Goal: Find specific page/section: Find specific page/section

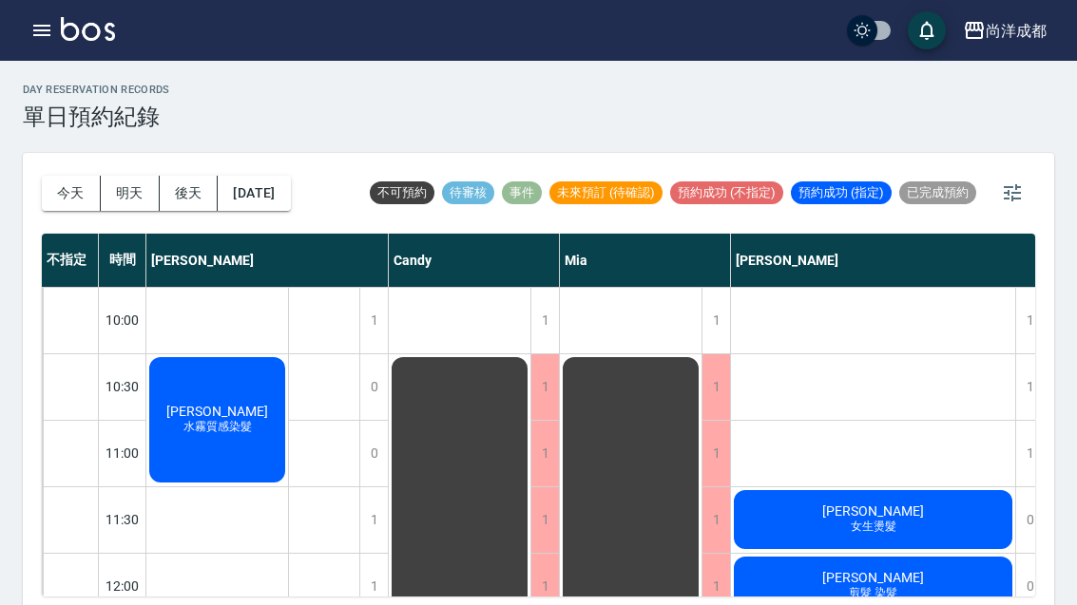
scroll to position [449, 6]
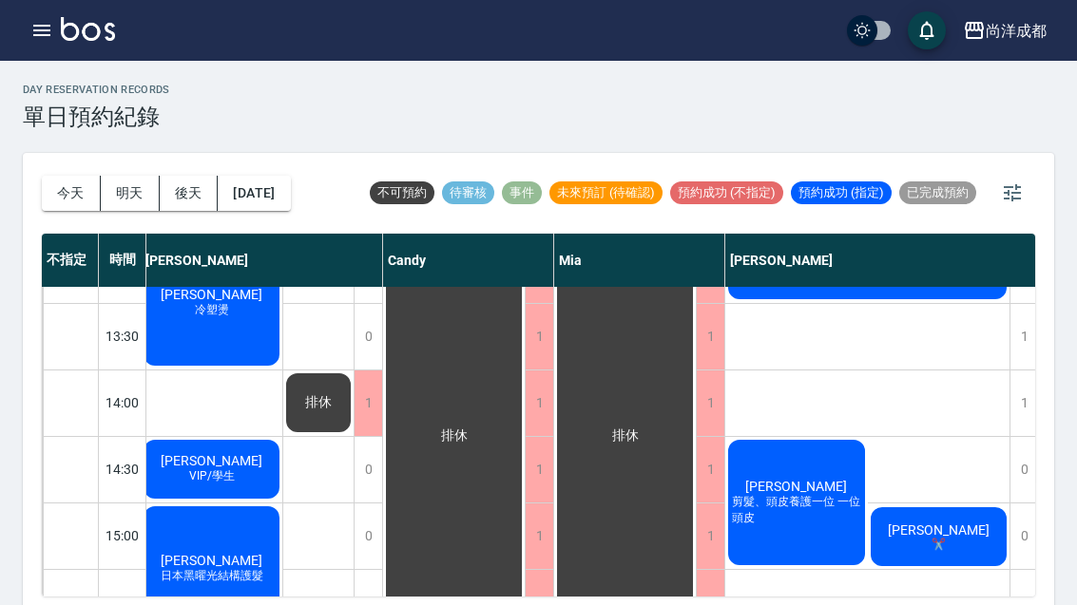
click at [48, 23] on icon "button" at bounding box center [41, 30] width 23 height 23
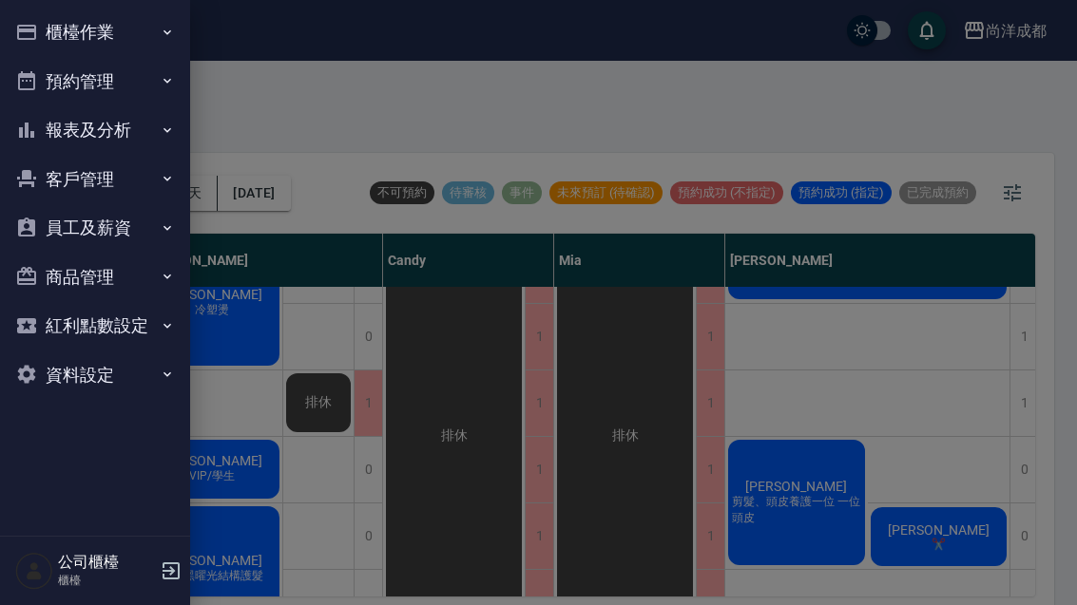
click at [138, 221] on button "員工及薪資" at bounding box center [95, 227] width 175 height 49
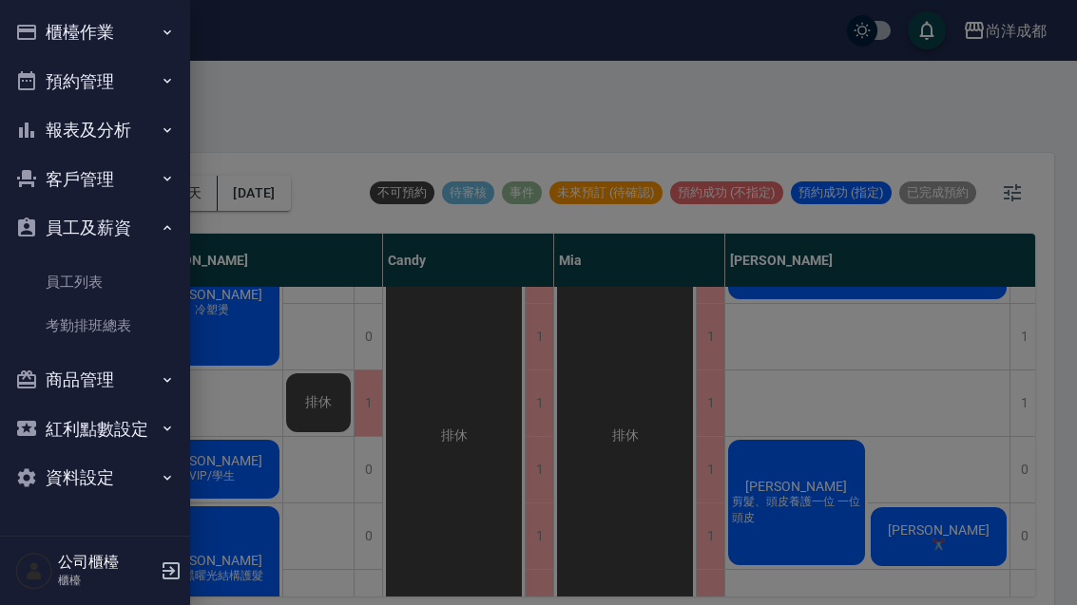
click at [74, 275] on link "員工列表" at bounding box center [95, 282] width 175 height 44
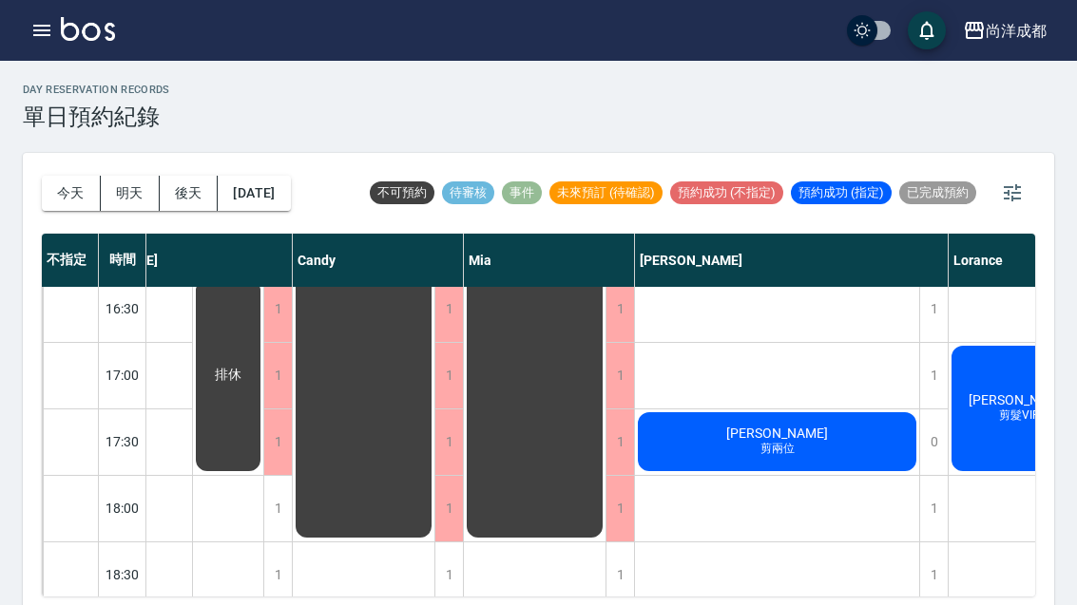
scroll to position [887, 96]
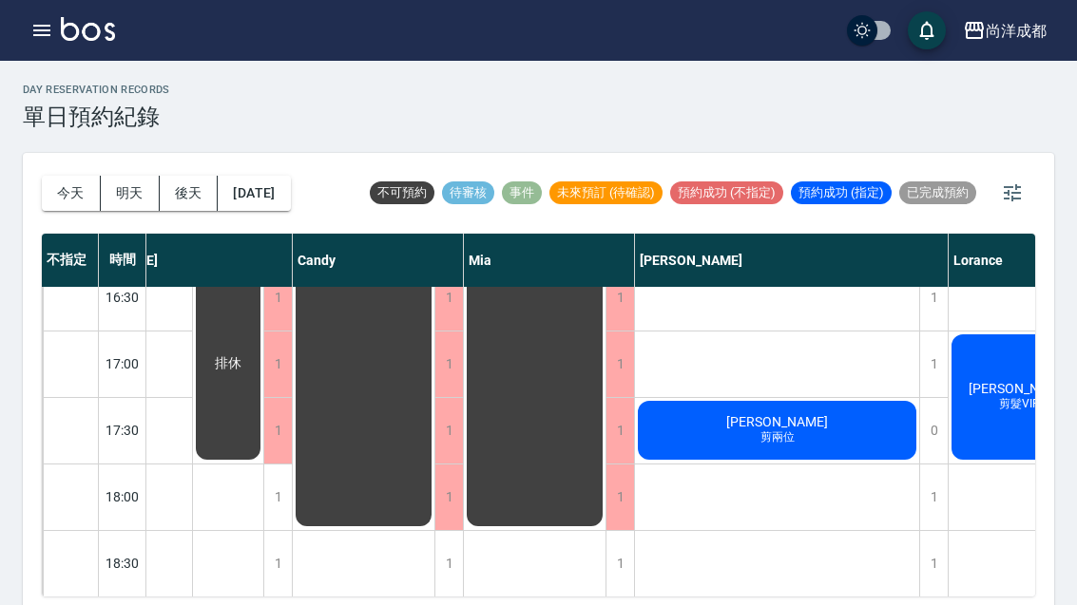
click at [807, 434] on div "吳松昌 剪兩位" at bounding box center [777, 430] width 284 height 65
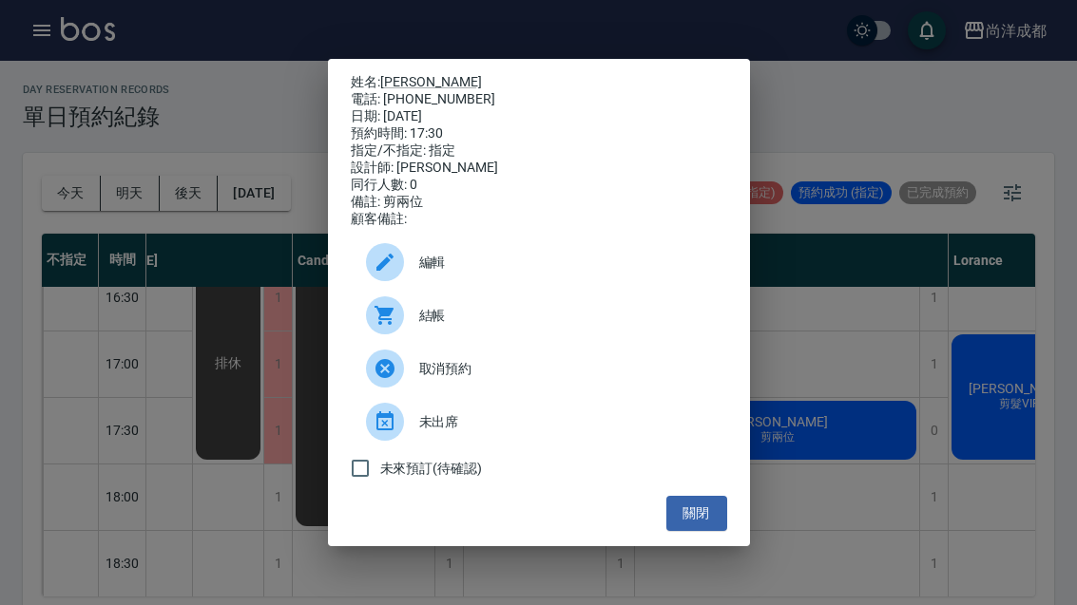
click at [925, 421] on div "姓名: 吳松昌 電話: 0968980986 日期: 2025/09/07 預約時間: 17:30 指定/不指定: 指定 設計師: Benny 同行人數: 0…" at bounding box center [538, 302] width 1077 height 605
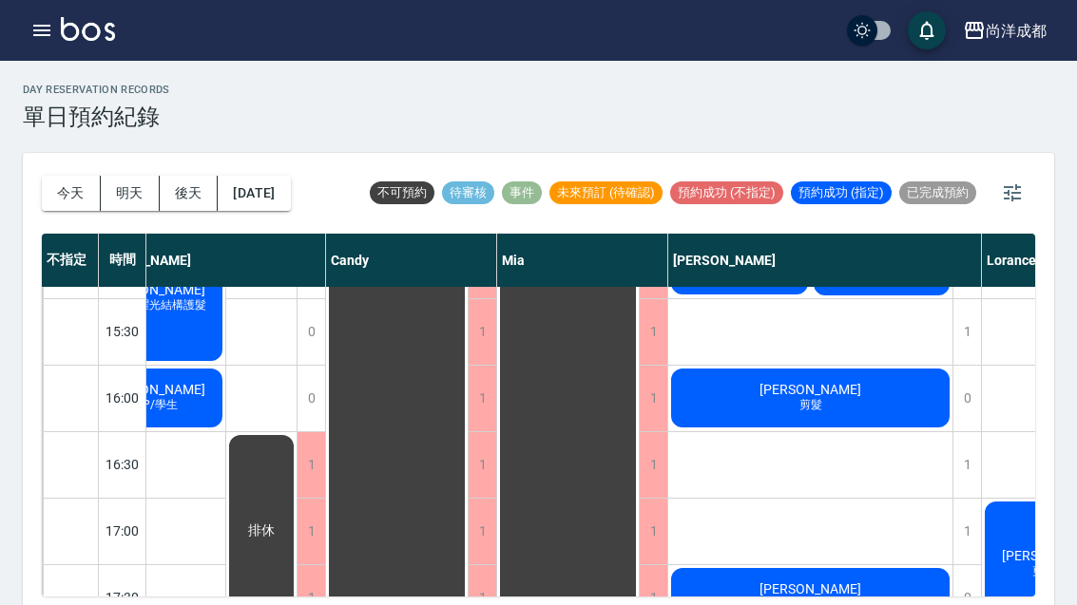
scroll to position [662, 63]
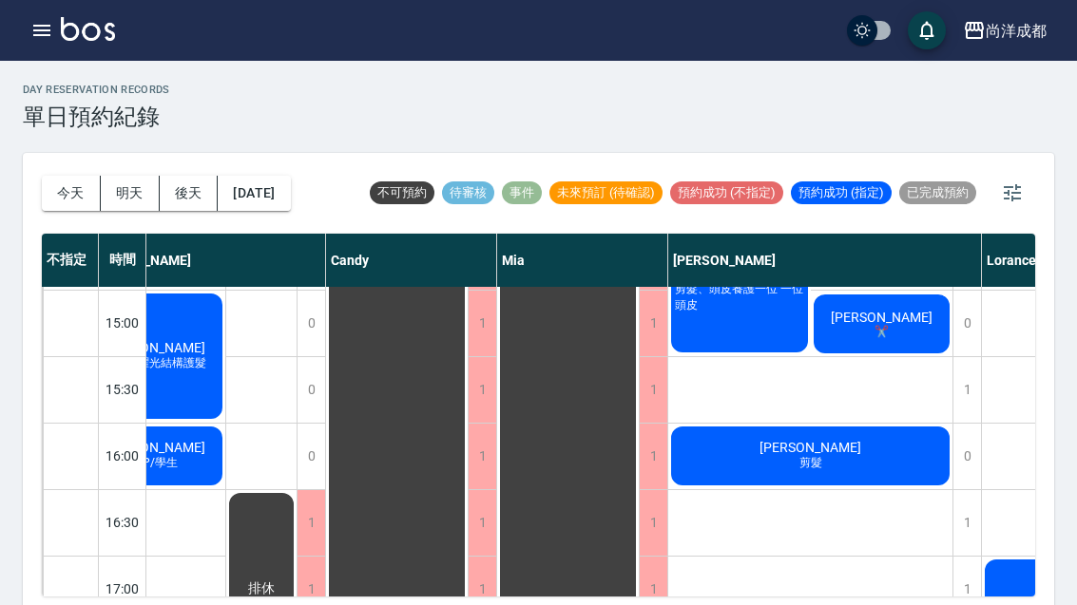
click at [719, 463] on div "黃士榮 剪髮" at bounding box center [810, 456] width 284 height 65
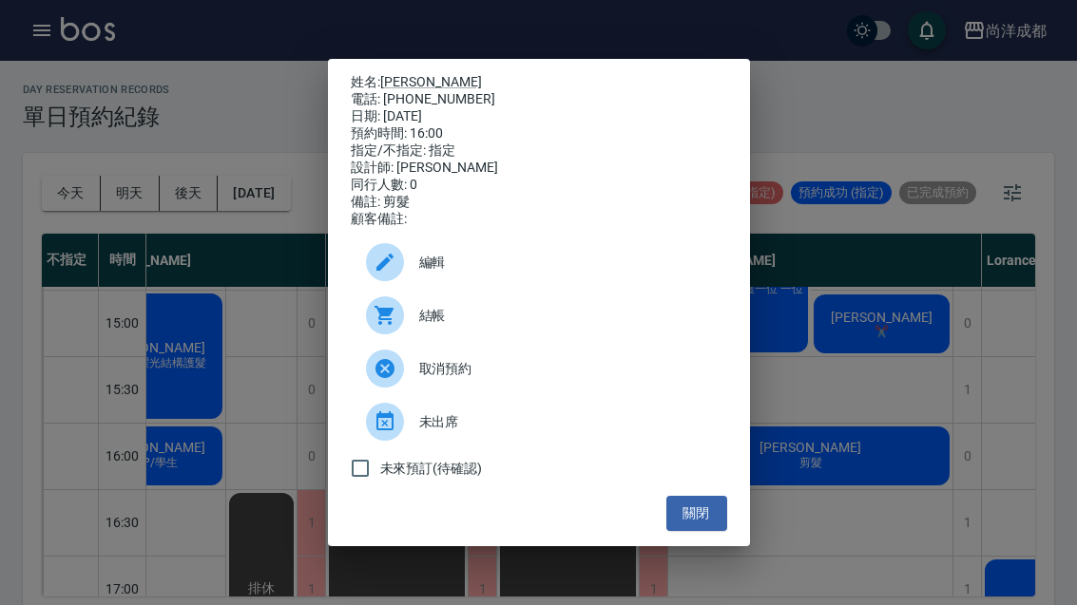
click at [709, 531] on button "關閉" at bounding box center [696, 513] width 61 height 35
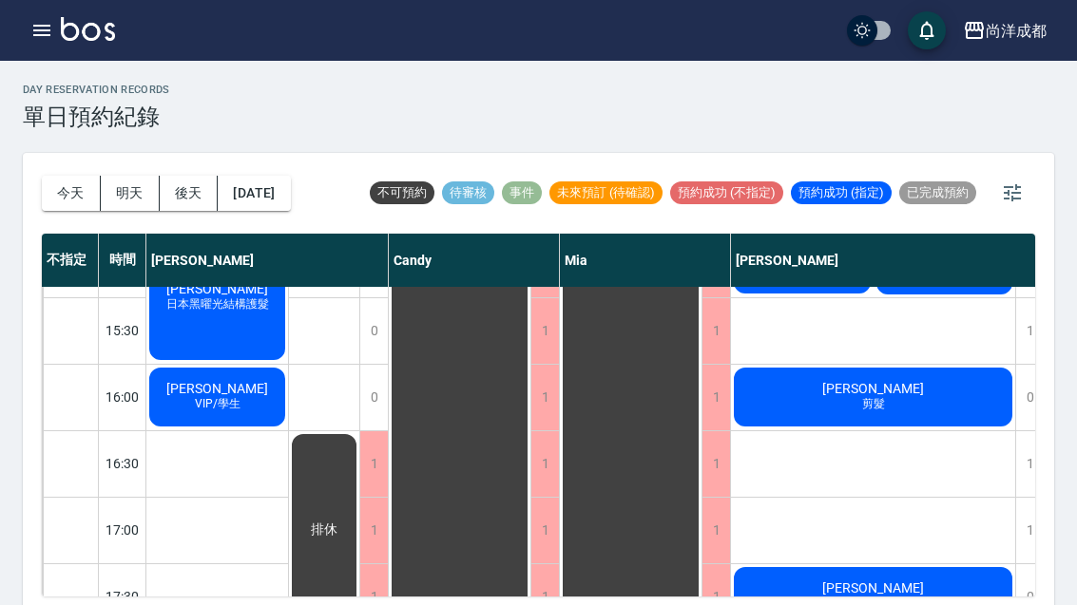
scroll to position [725, 0]
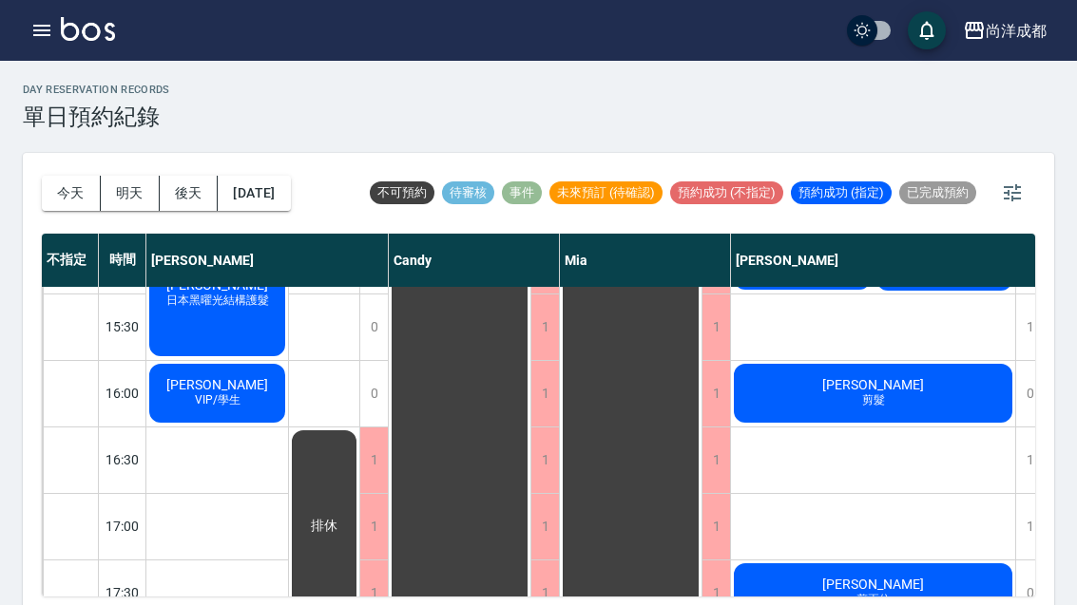
click at [236, 382] on span "嚴健紘" at bounding box center [216, 384] width 109 height 15
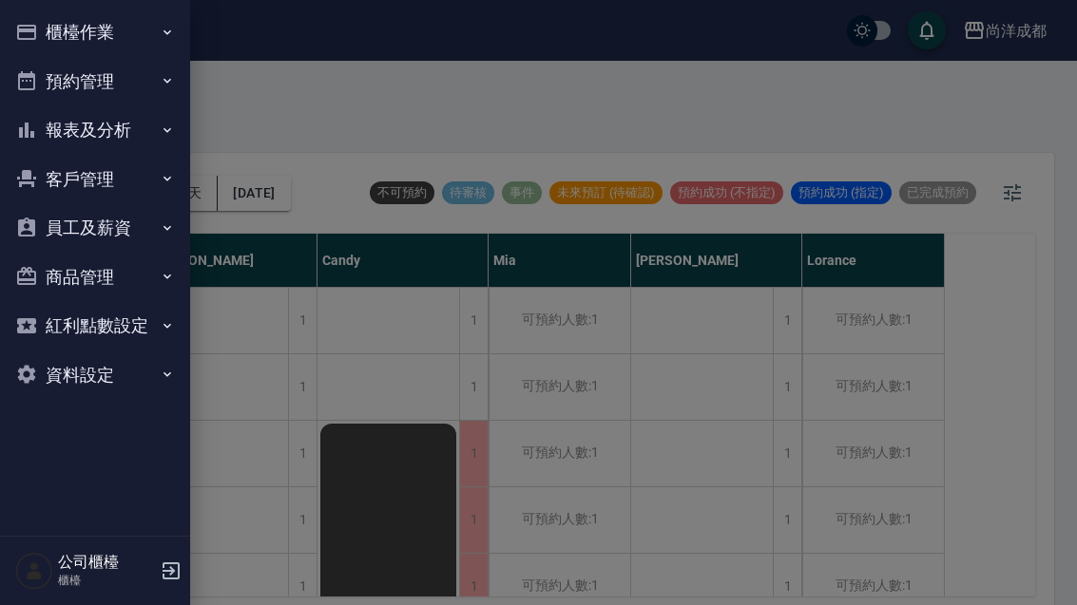
scroll to position [65, 0]
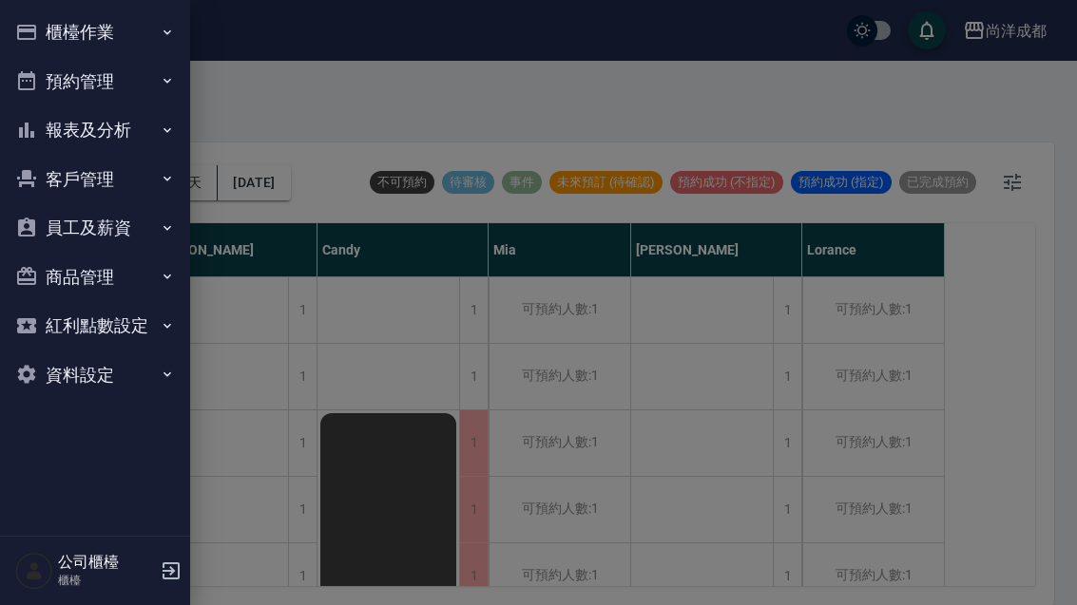
click at [40, 167] on button "客戶管理" at bounding box center [95, 179] width 175 height 49
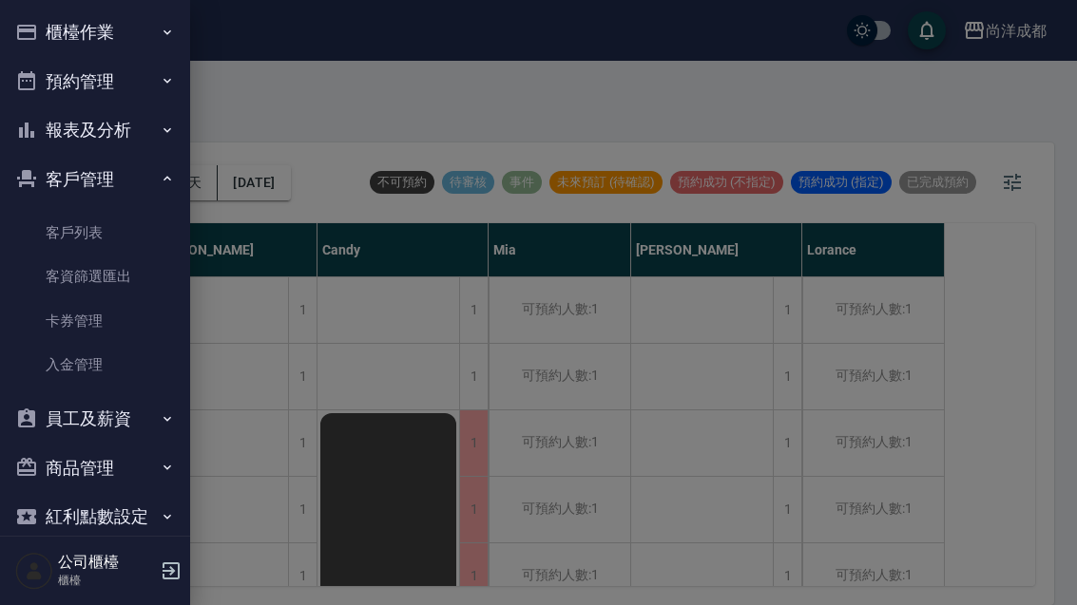
click at [48, 232] on link "客戶列表" at bounding box center [95, 233] width 175 height 44
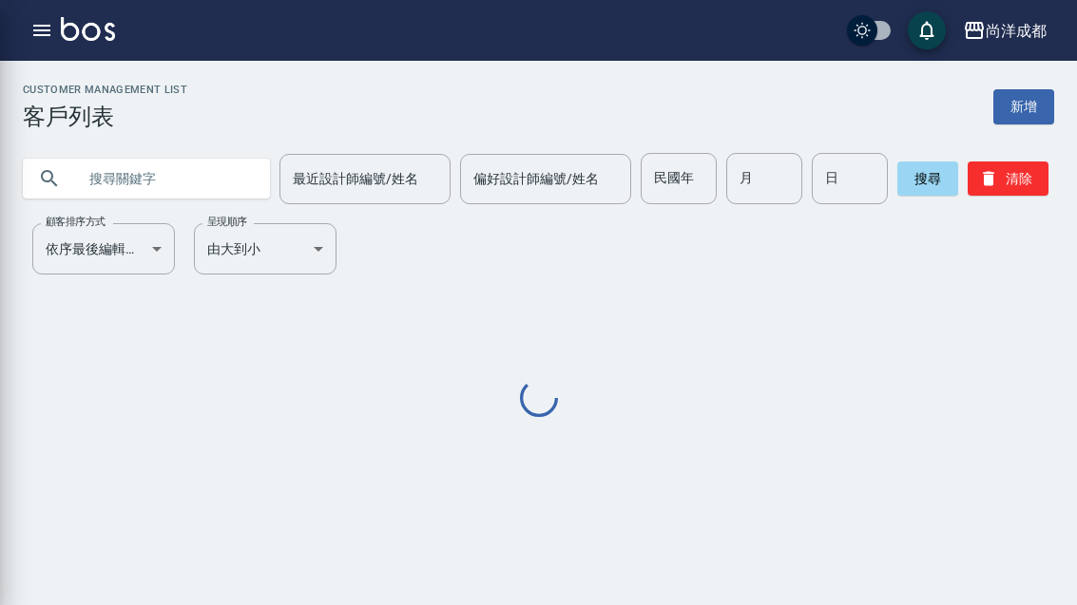
scroll to position [61, 0]
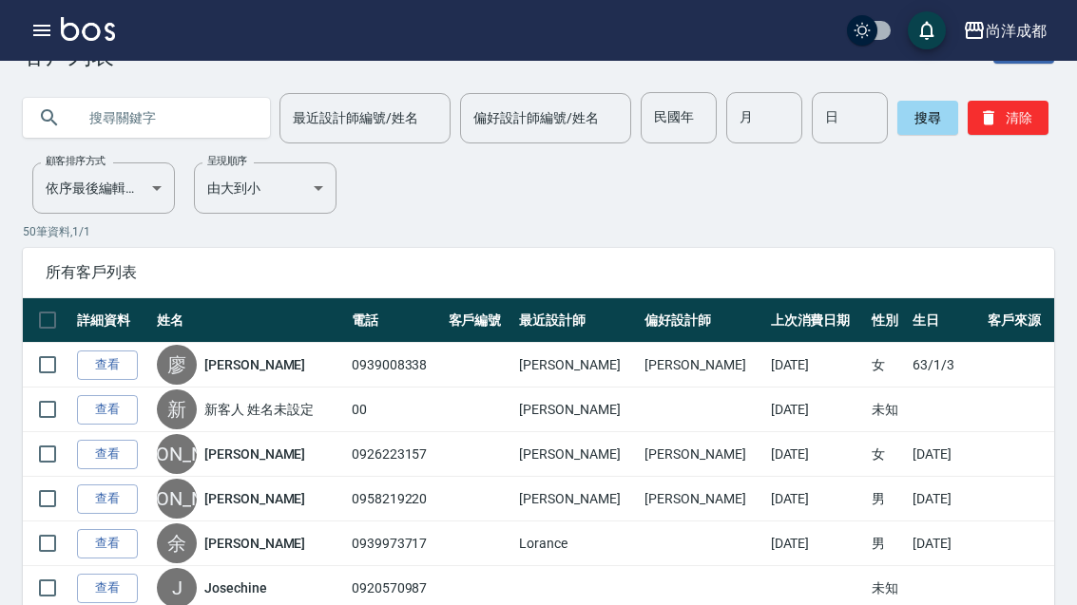
click at [115, 123] on input "text" at bounding box center [165, 117] width 179 height 51
type input "0910243496"
click at [909, 116] on button "搜尋" at bounding box center [927, 118] width 61 height 34
